Goal: Transaction & Acquisition: Download file/media

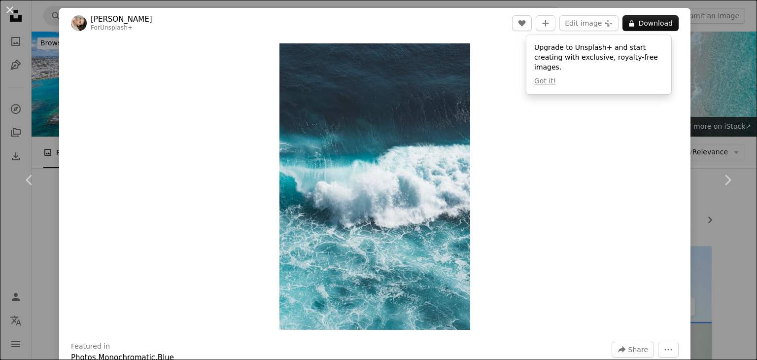
scroll to position [4000, 0]
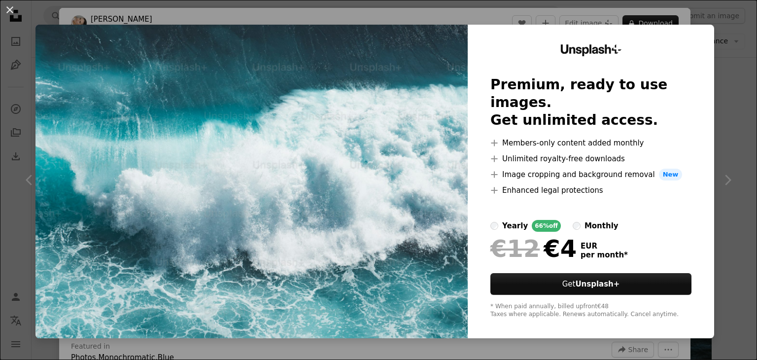
click at [730, 102] on div "An X shape Unsplash+ Premium, ready to use images. Get unlimited access. A plus…" at bounding box center [378, 180] width 757 height 360
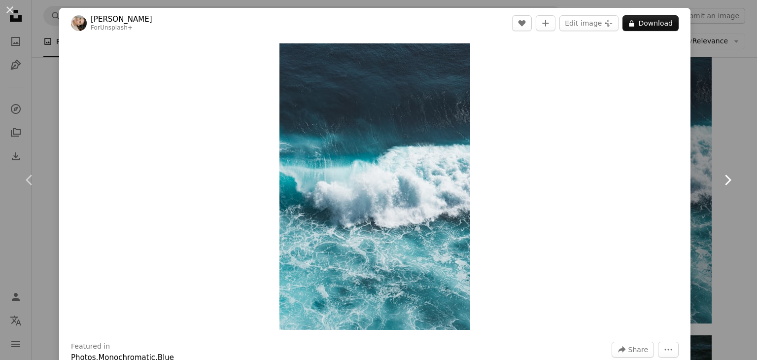
click at [720, 138] on link "Chevron right" at bounding box center [727, 180] width 59 height 95
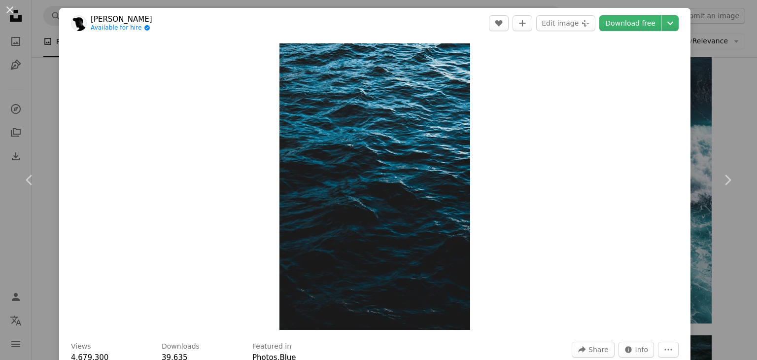
click at [728, 85] on div "An X shape Chevron left Chevron right [PERSON_NAME] Available for hire A checkm…" at bounding box center [378, 180] width 757 height 360
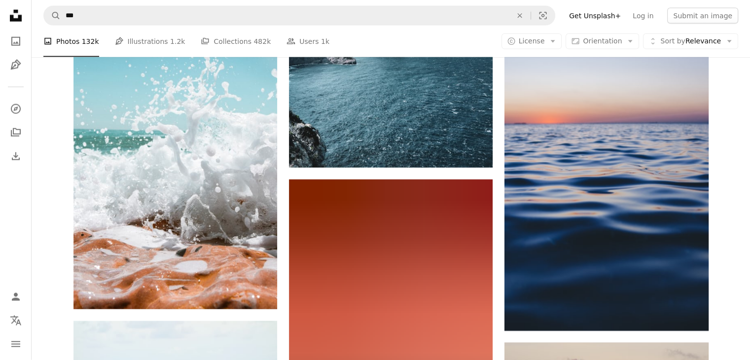
scroll to position [5994, 0]
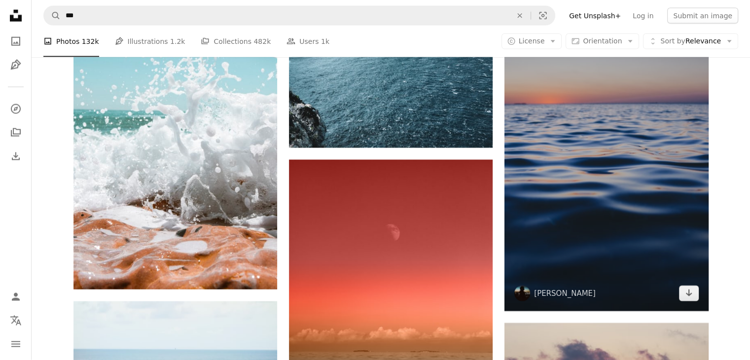
click at [588, 186] on img at bounding box center [606, 157] width 204 height 308
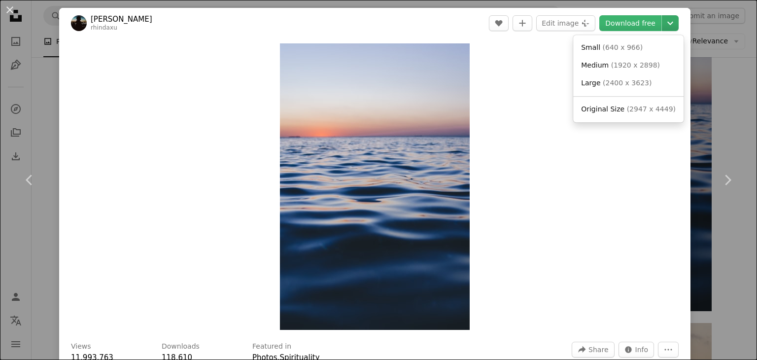
click at [669, 17] on icon "Chevron down" at bounding box center [671, 23] width 16 height 12
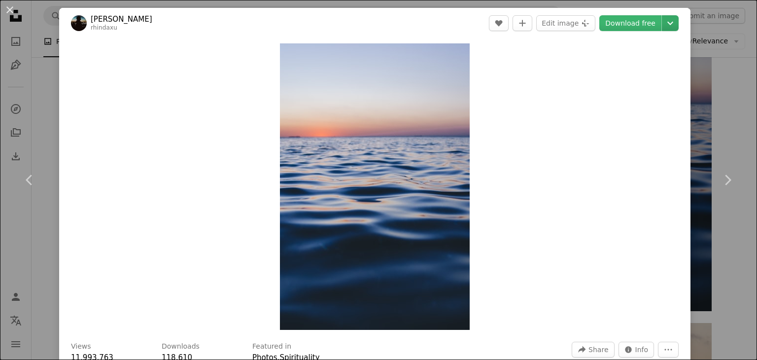
click at [669, 17] on icon "Chevron down" at bounding box center [671, 23] width 16 height 12
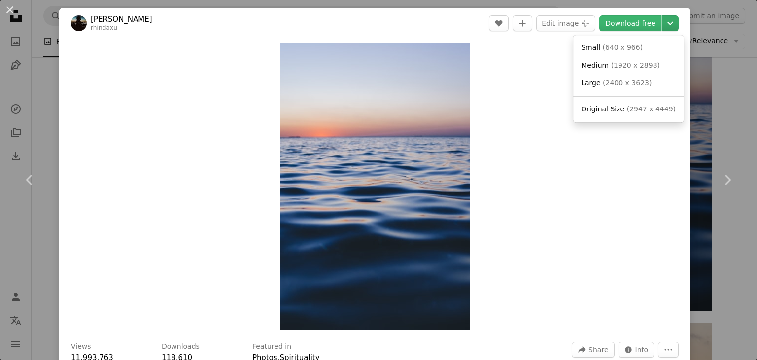
click at [669, 20] on icon "Chevron down" at bounding box center [671, 23] width 16 height 12
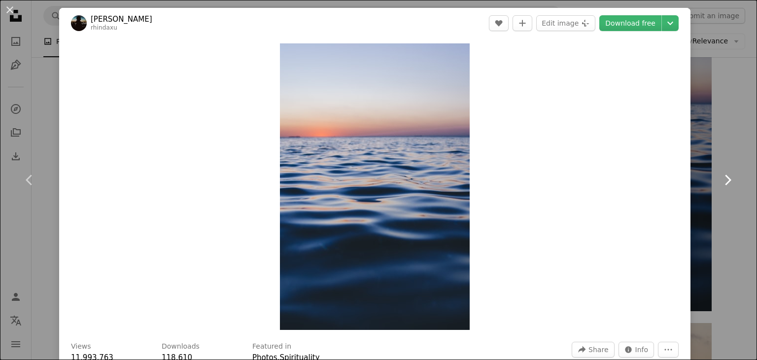
click at [729, 134] on link "Chevron right" at bounding box center [727, 180] width 59 height 95
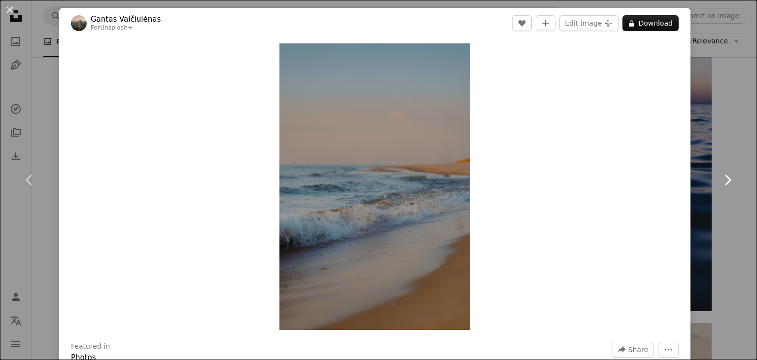
click at [714, 143] on link "Chevron right" at bounding box center [727, 180] width 59 height 95
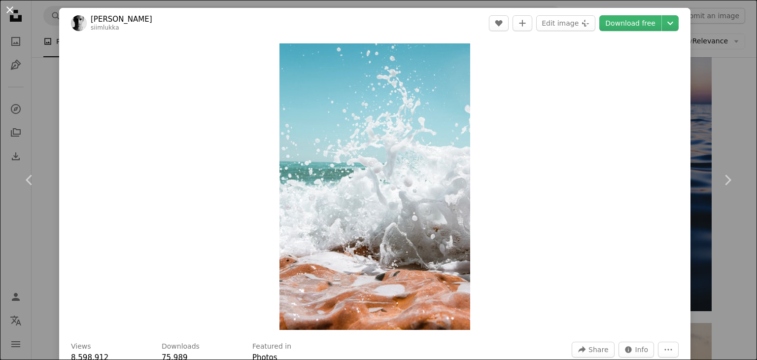
click at [11, 10] on button "An X shape" at bounding box center [10, 10] width 12 height 12
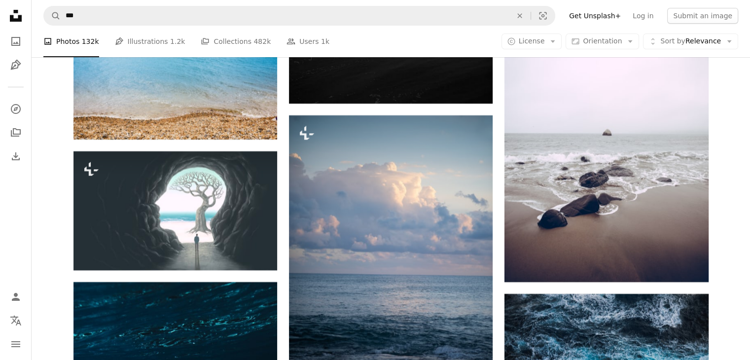
scroll to position [11181, 0]
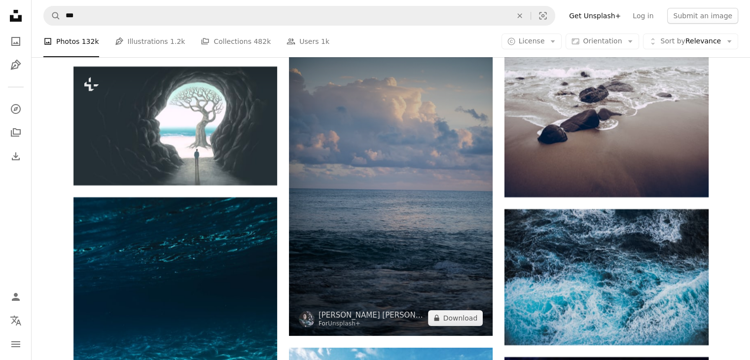
click at [433, 150] on img at bounding box center [391, 183] width 204 height 305
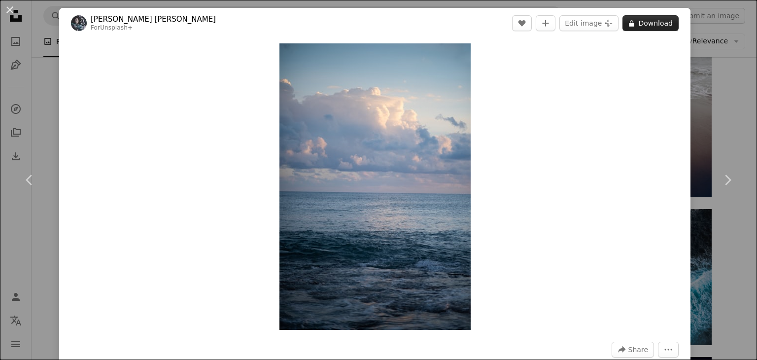
click at [660, 24] on button "A lock Download" at bounding box center [651, 23] width 56 height 16
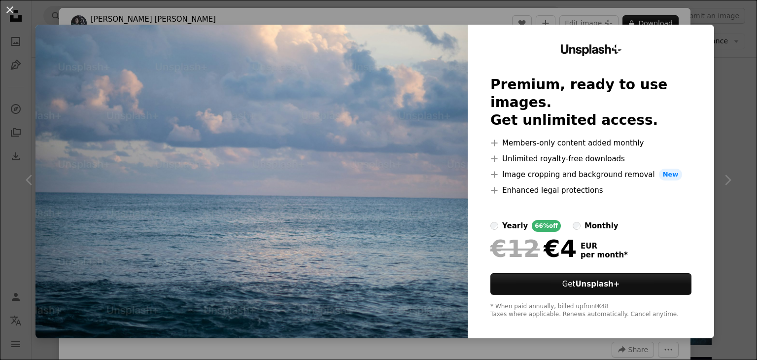
click at [738, 104] on div "An X shape Unsplash+ Premium, ready to use images. Get unlimited access. A plus…" at bounding box center [378, 180] width 757 height 360
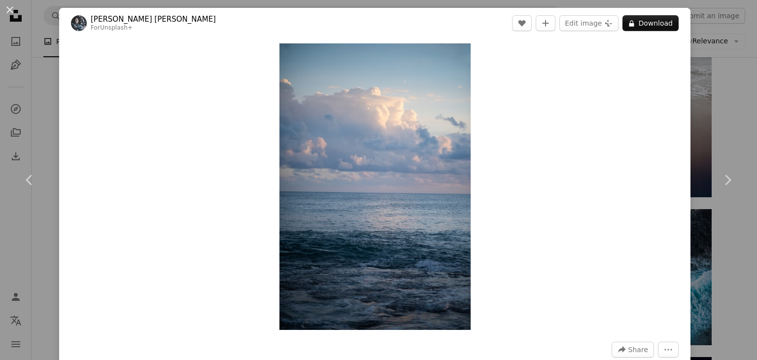
click at [730, 70] on div "An X shape Chevron left Chevron right [PERSON_NAME] [PERSON_NAME] For Unsplash+…" at bounding box center [378, 180] width 757 height 360
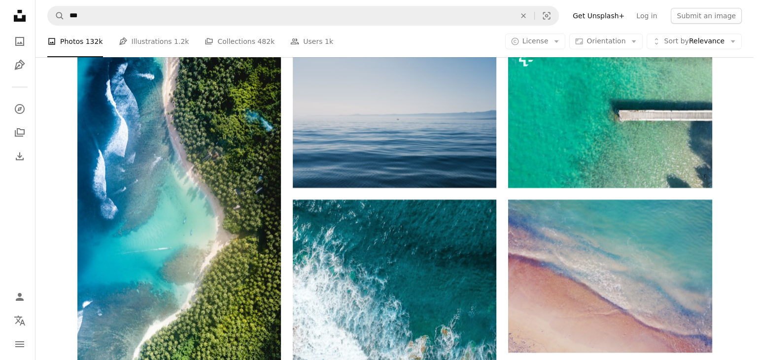
scroll to position [14874, 0]
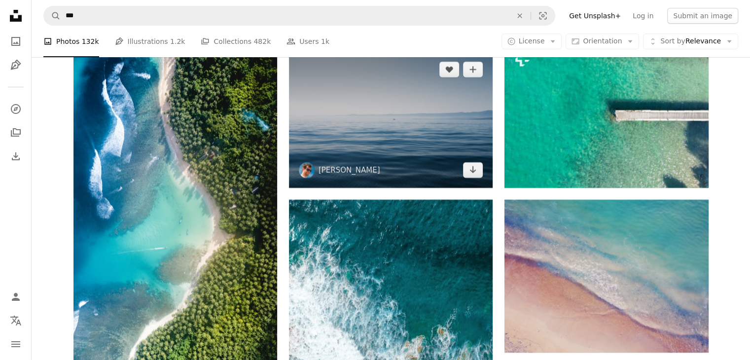
click at [441, 119] on img at bounding box center [391, 120] width 204 height 136
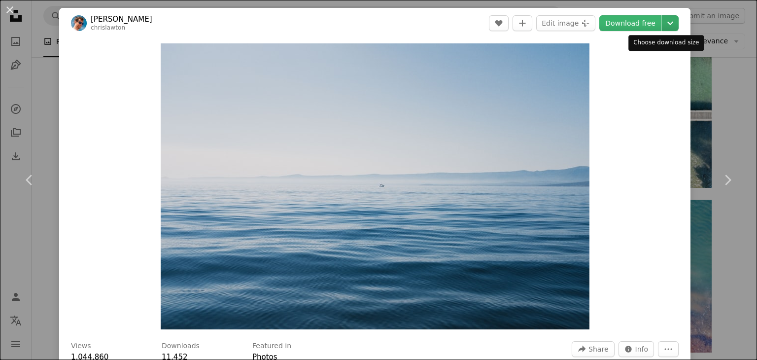
click at [663, 27] on icon "Chevron down" at bounding box center [671, 23] width 16 height 12
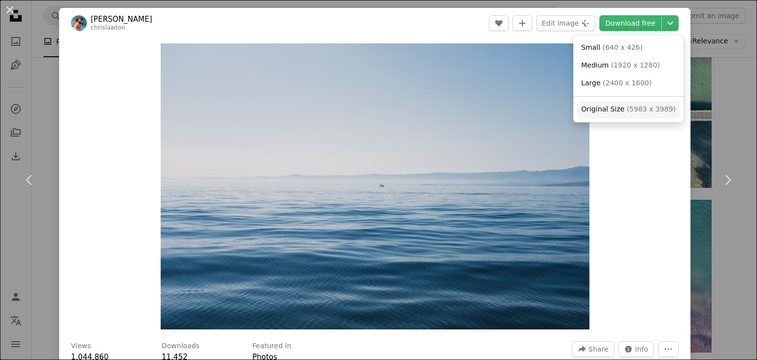
click at [619, 112] on span "Original Size" at bounding box center [602, 109] width 43 height 8
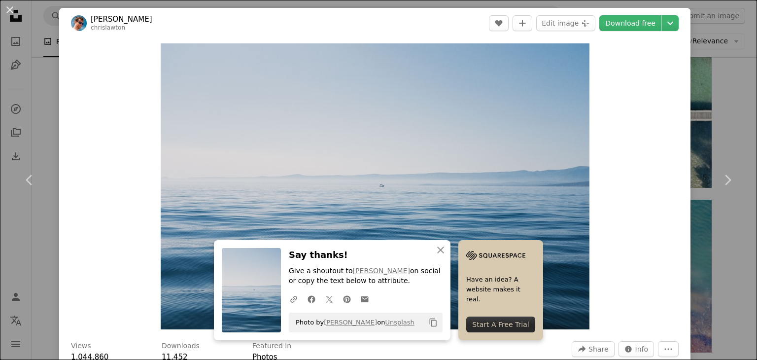
click at [609, 274] on div "Zoom in" at bounding box center [375, 186] width 632 height 296
